Goal: Navigation & Orientation: Find specific page/section

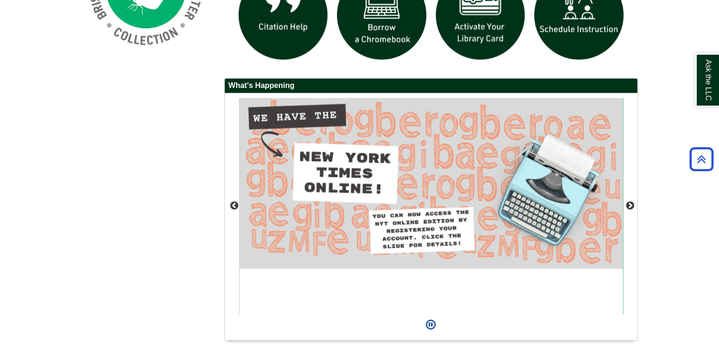
scroll to position [841, 0]
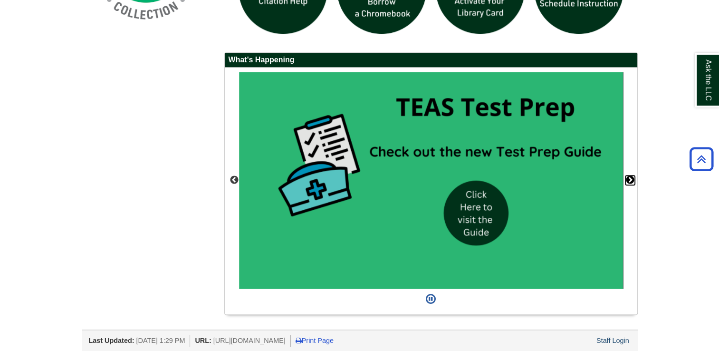
click at [630, 176] on button "Next" at bounding box center [630, 180] width 10 height 10
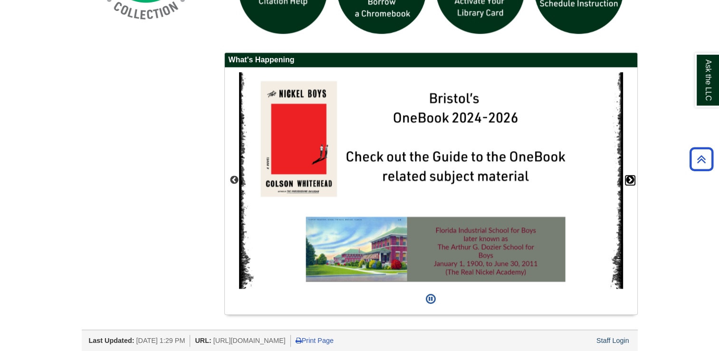
click at [630, 176] on button "Next" at bounding box center [630, 180] width 10 height 10
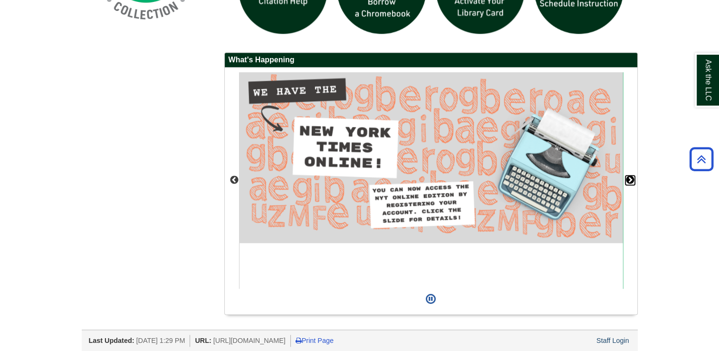
click at [630, 176] on button "Next" at bounding box center [630, 180] width 10 height 10
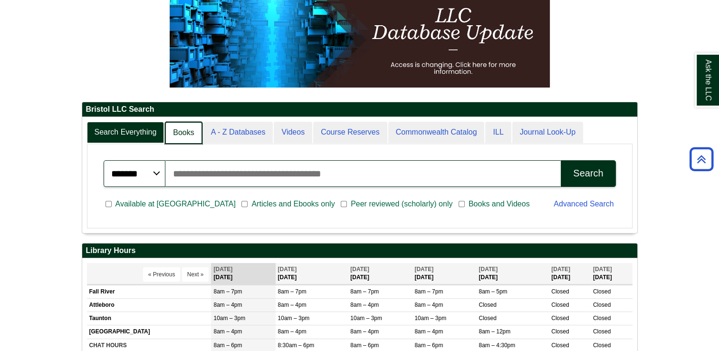
scroll to position [115, 555]
click at [194, 130] on link "Books" at bounding box center [183, 133] width 37 height 22
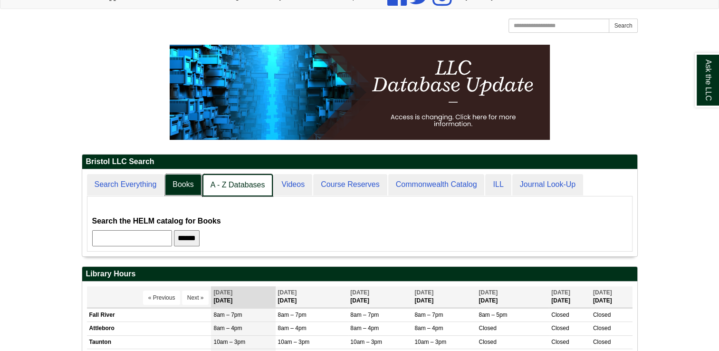
scroll to position [86, 555]
click at [247, 185] on link "A - Z Databases" at bounding box center [237, 185] width 71 height 22
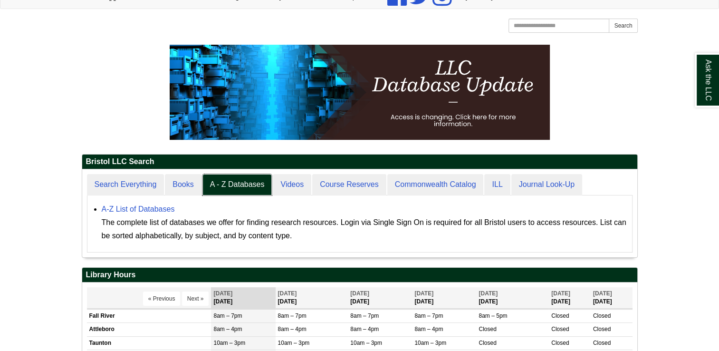
scroll to position [87, 555]
click at [191, 315] on td "Fall River" at bounding box center [149, 315] width 124 height 13
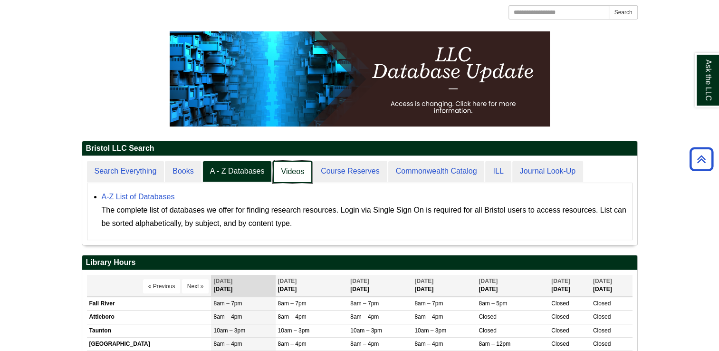
scroll to position [88, 555]
click at [302, 171] on link "Videos" at bounding box center [292, 172] width 39 height 22
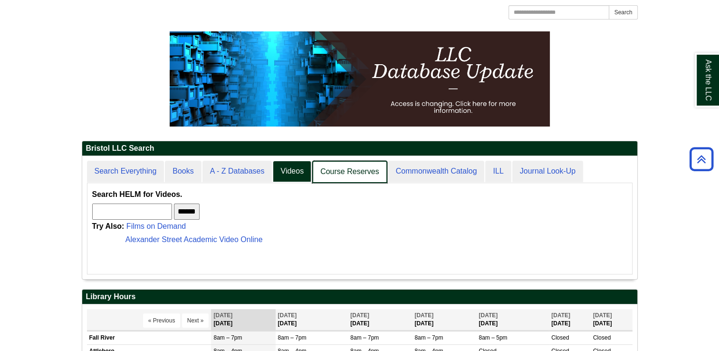
click at [348, 171] on link "Course Reserves" at bounding box center [349, 172] width 75 height 22
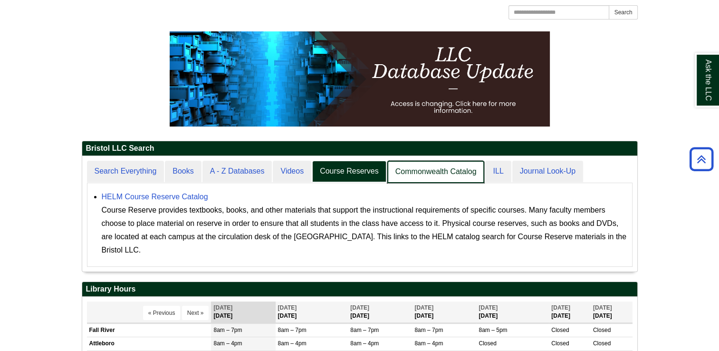
click at [409, 173] on link "Commonwealth Catalog" at bounding box center [435, 172] width 97 height 22
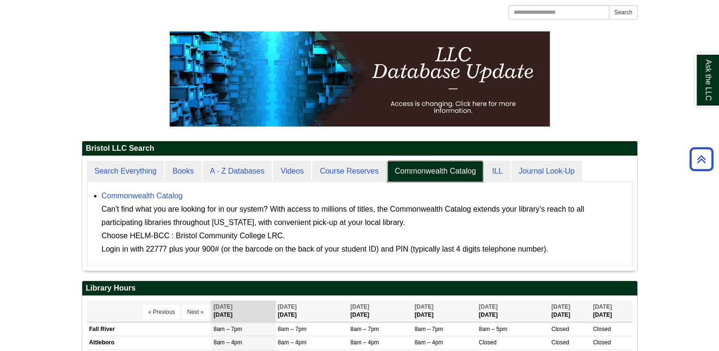
scroll to position [114, 555]
